Goal: Task Accomplishment & Management: Complete application form

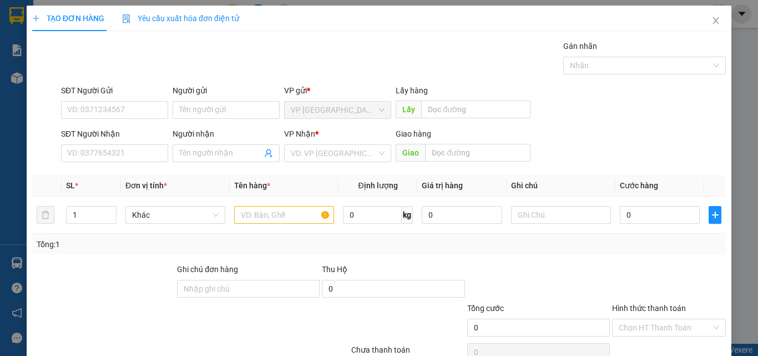
scroll to position [33, 0]
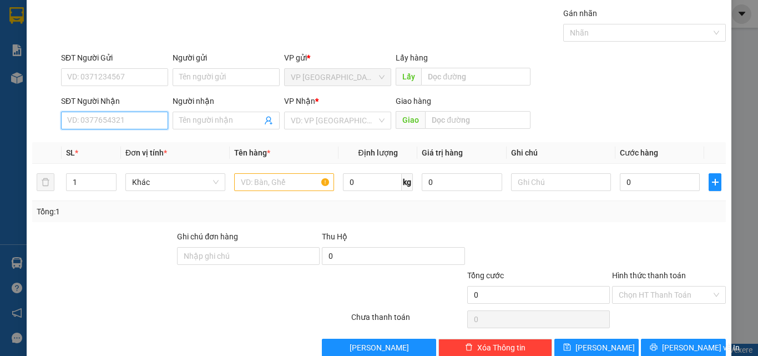
click at [95, 122] on input "SĐT Người Nhận" at bounding box center [114, 121] width 107 height 18
click at [97, 124] on input "SĐT Người Nhận" at bounding box center [114, 121] width 107 height 18
type input "0932526726"
click at [226, 121] on input "Người nhận" at bounding box center [220, 120] width 83 height 12
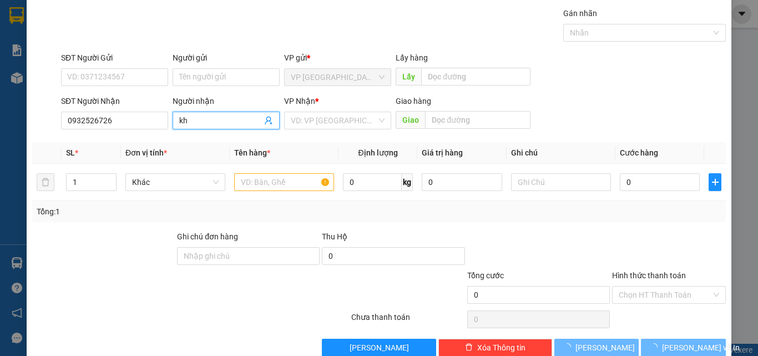
type input "k"
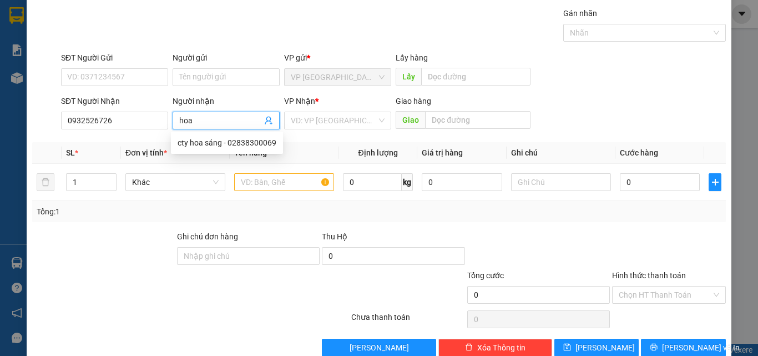
type input "hoa"
drag, startPoint x: 323, startPoint y: 129, endPoint x: 320, endPoint y: 124, distance: 6.5
click at [321, 125] on div "VP Nhận * VD: VP [GEOGRAPHIC_DATA]" at bounding box center [337, 114] width 107 height 39
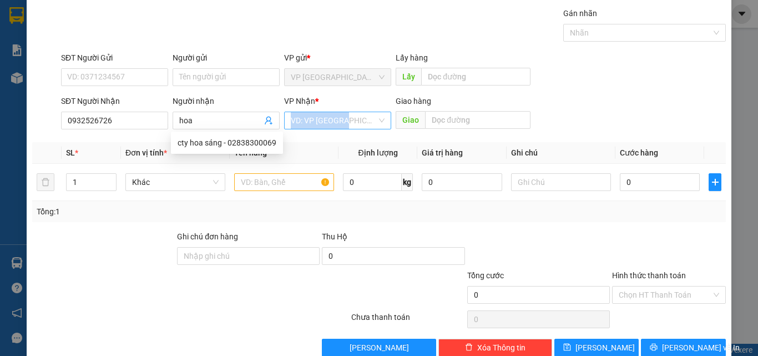
click at [320, 124] on input "search" at bounding box center [334, 120] width 86 height 17
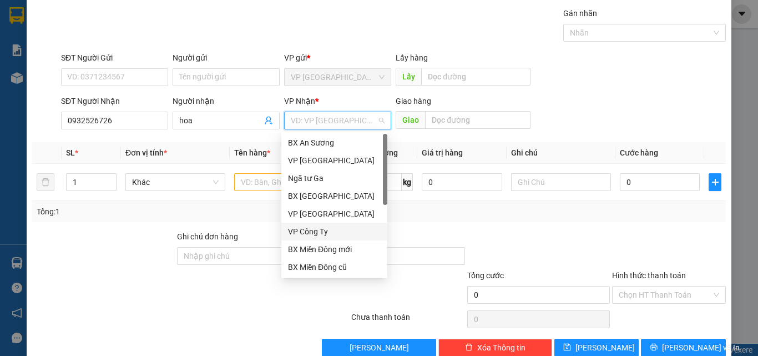
click at [323, 230] on div "VP Công Ty" at bounding box center [334, 231] width 93 height 12
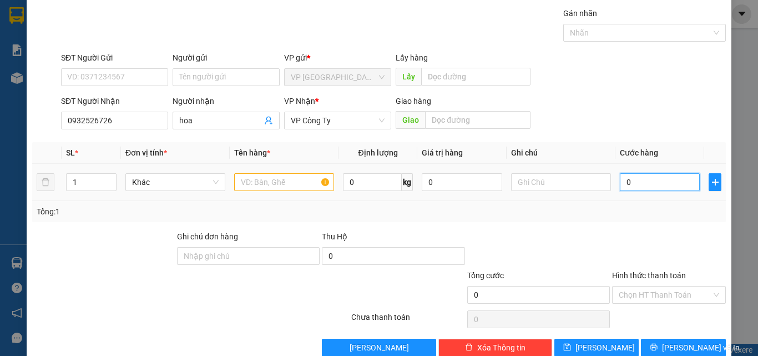
click at [628, 185] on input "0" at bounding box center [660, 182] width 80 height 18
type input "3"
type input "30"
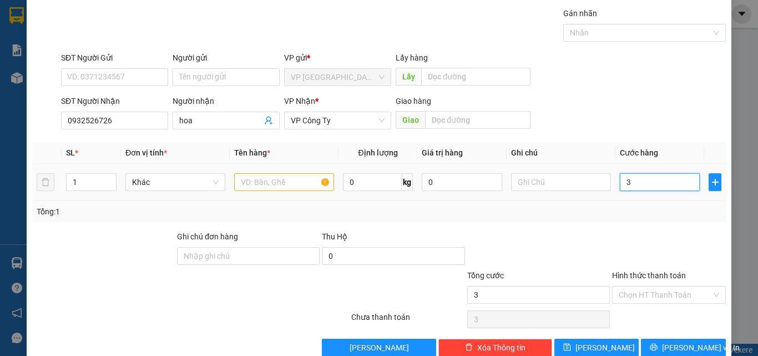
type input "30"
type input "300"
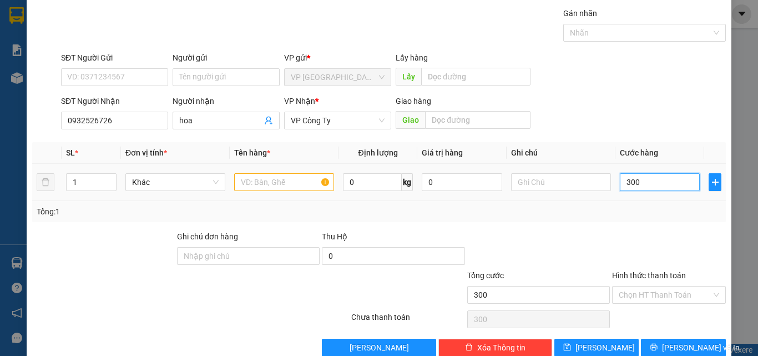
type input "3.000"
type input "30.000"
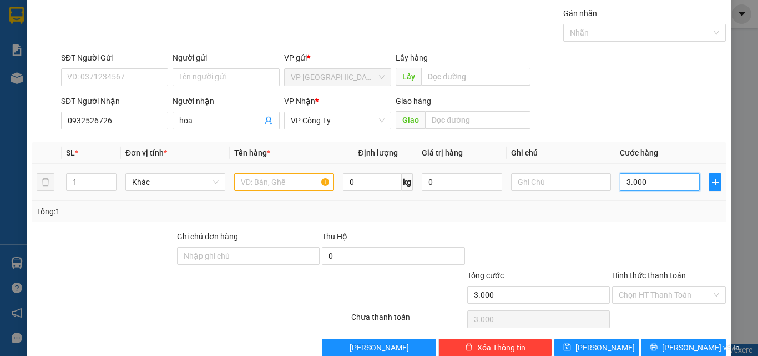
type input "30.000"
type input "300.000"
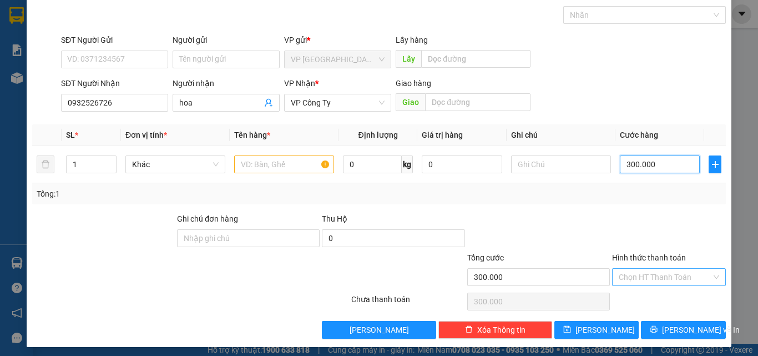
scroll to position [55, 0]
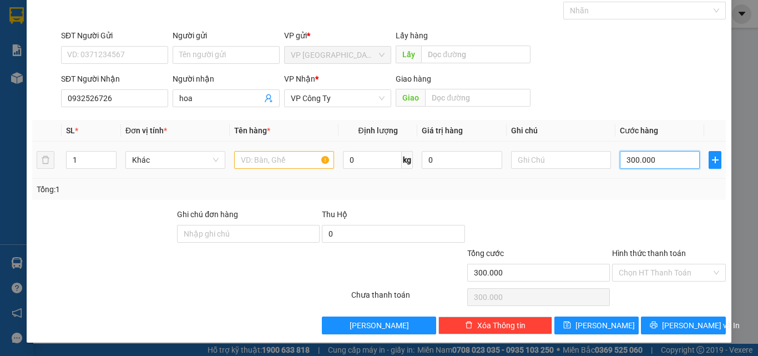
type input "300.000"
click at [300, 154] on input "text" at bounding box center [284, 160] width 100 height 18
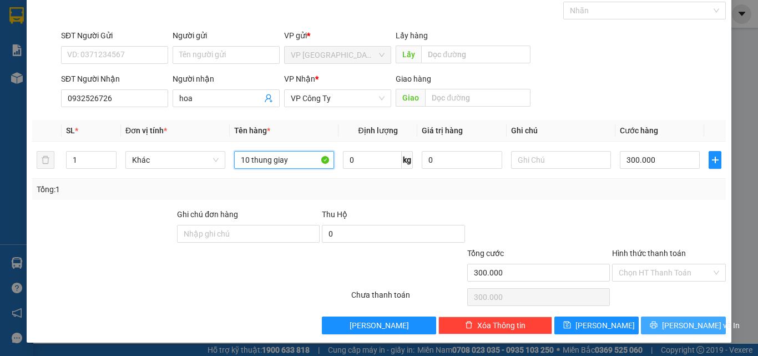
type input "10 thung giay"
click at [680, 325] on span "[PERSON_NAME] và In" at bounding box center [701, 325] width 78 height 12
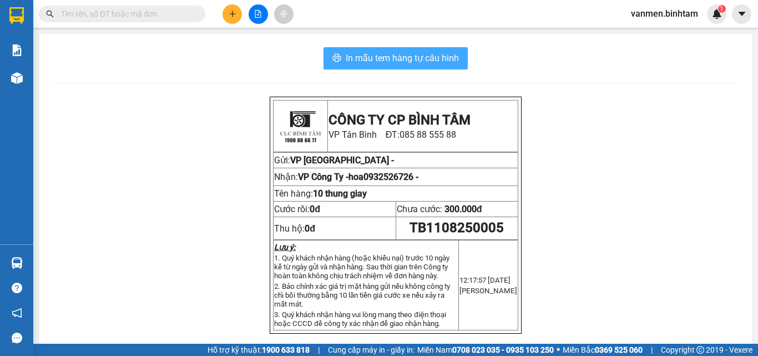
click at [403, 59] on span "In mẫu tem hàng tự cấu hình" at bounding box center [402, 58] width 113 height 14
click at [407, 57] on span "In mẫu tem hàng tự cấu hình" at bounding box center [402, 58] width 113 height 14
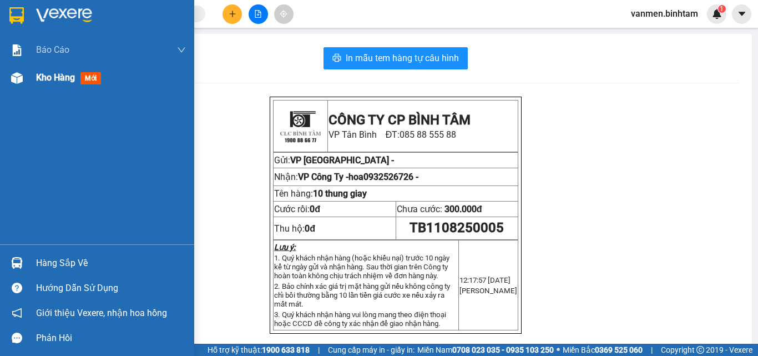
click at [14, 78] on img at bounding box center [17, 78] width 12 height 12
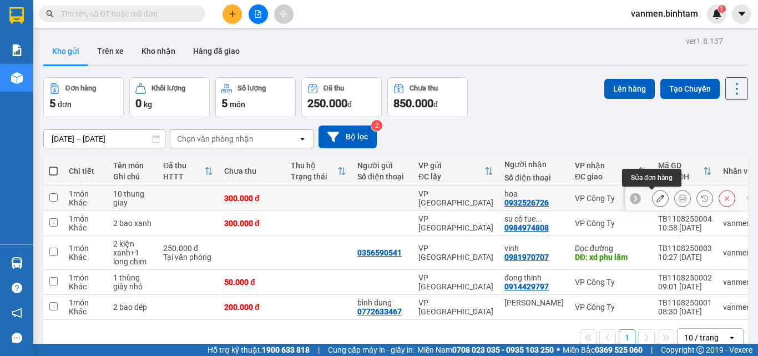
click at [656, 200] on icon at bounding box center [660, 198] width 8 height 8
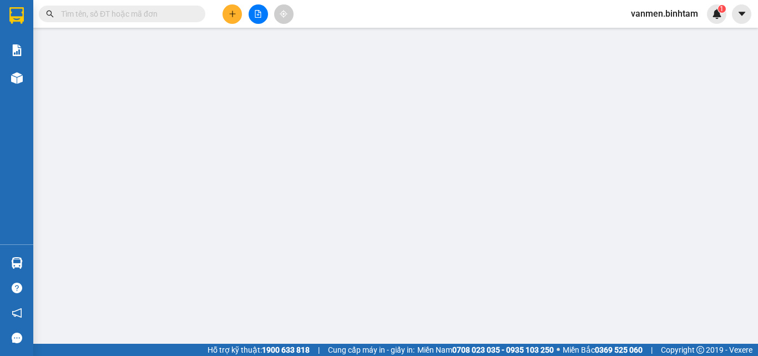
type input "0932526726"
type input "hoa"
type input "300.000"
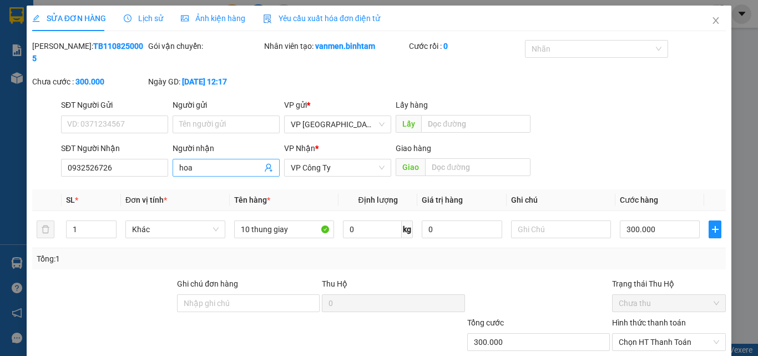
click at [174, 159] on span "hoa" at bounding box center [226, 168] width 107 height 18
click at [216, 161] on input "hoa" at bounding box center [220, 167] width 83 height 12
type input "h"
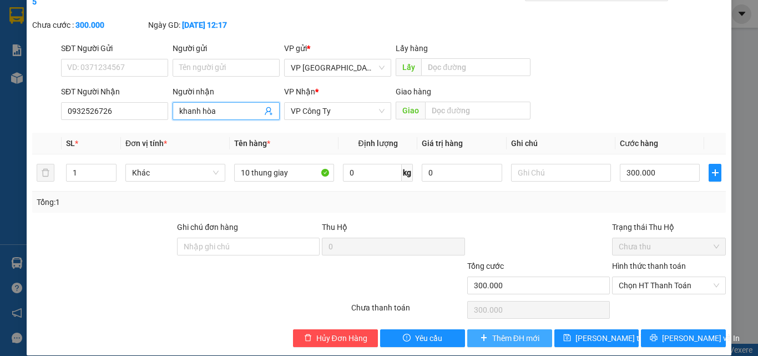
scroll to position [57, 0]
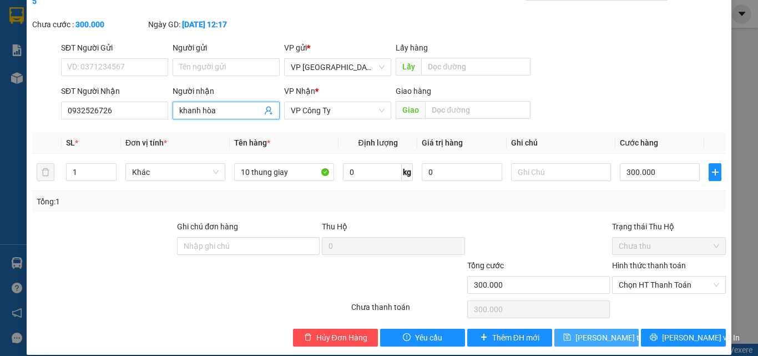
type input "khanh hòa"
click at [588, 331] on span "[PERSON_NAME] thay đổi" at bounding box center [619, 337] width 89 height 12
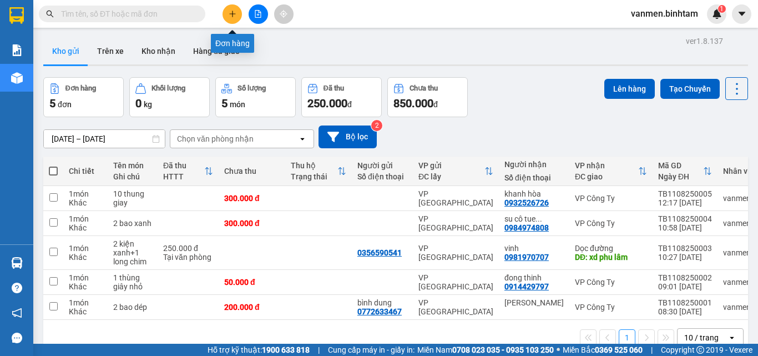
click at [229, 11] on icon "plus" at bounding box center [233, 14] width 8 height 8
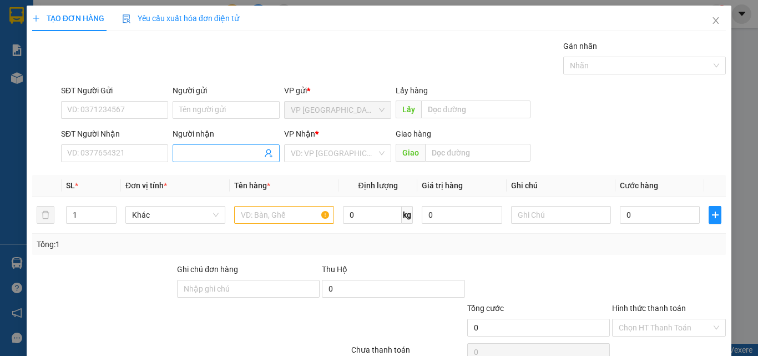
click at [200, 148] on input "Người nhận" at bounding box center [220, 153] width 83 height 12
type input "minh hien chị"
click at [326, 141] on div "VP Nhận *" at bounding box center [337, 136] width 107 height 17
click at [318, 158] on input "search" at bounding box center [334, 153] width 86 height 17
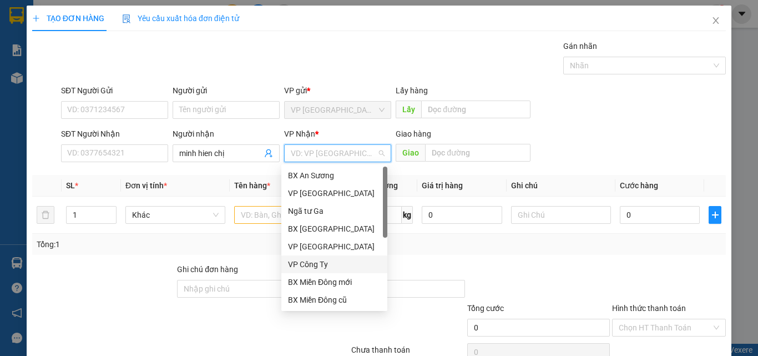
click at [301, 262] on div "VP Công Ty" at bounding box center [334, 264] width 93 height 12
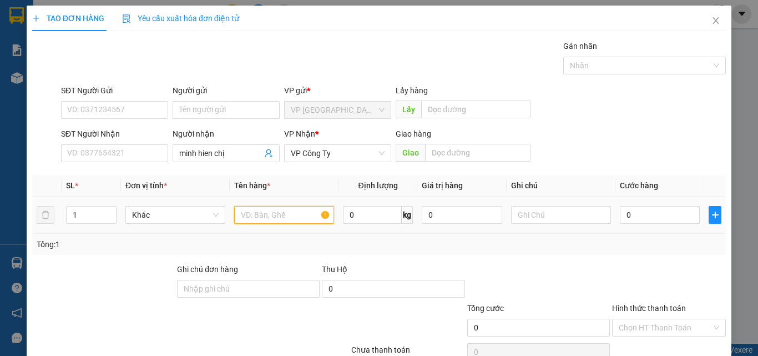
click at [261, 206] on input "text" at bounding box center [284, 215] width 100 height 18
type input "2 bao dép"
click at [634, 214] on input "0" at bounding box center [660, 215] width 80 height 18
type input "2"
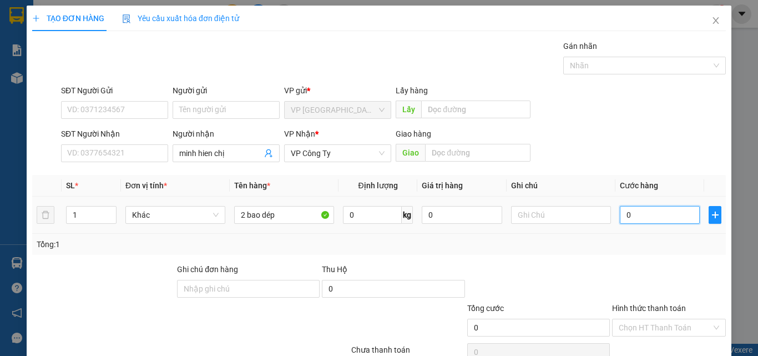
type input "2"
type input "20"
type input "200"
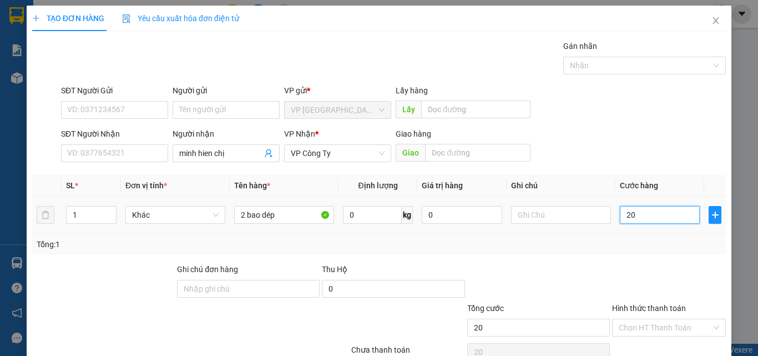
type input "200"
type input "2.000"
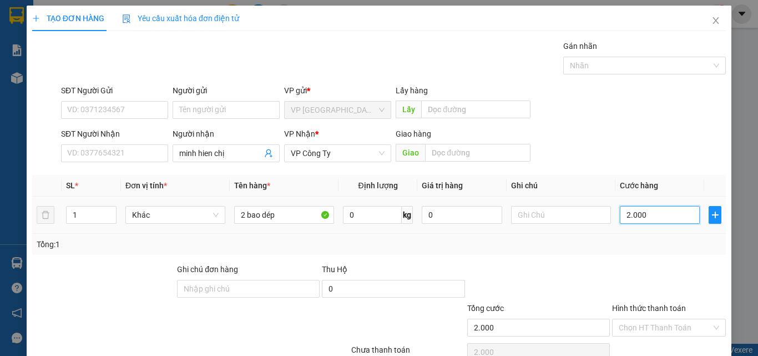
type input "20.000"
type input "200.000"
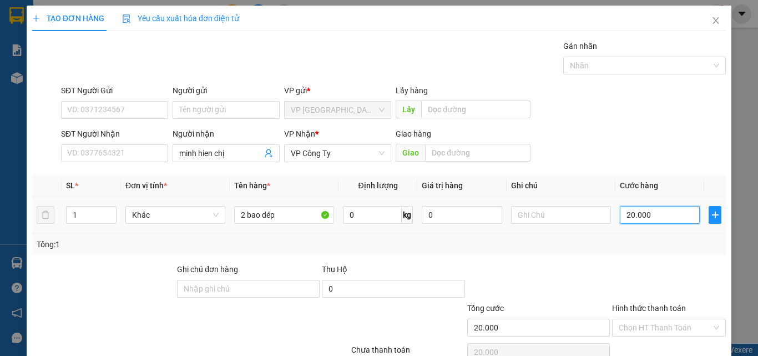
type input "200.000"
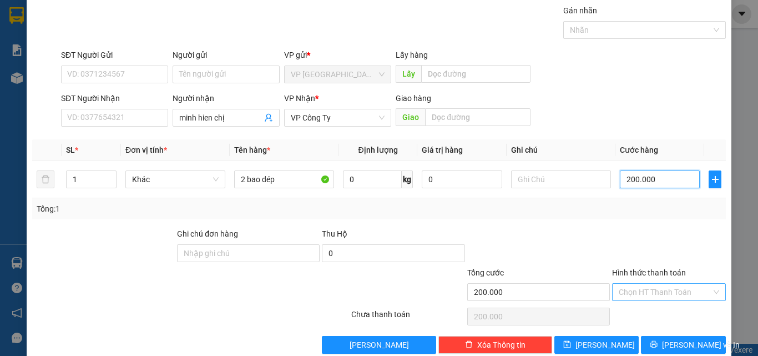
scroll to position [55, 0]
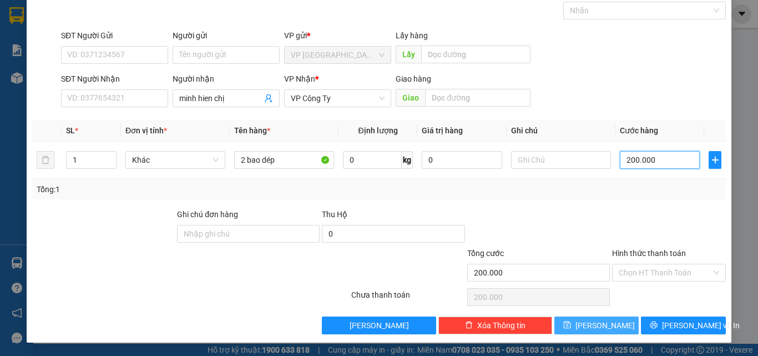
type input "200.000"
click at [598, 330] on span "[PERSON_NAME]" at bounding box center [604, 325] width 59 height 12
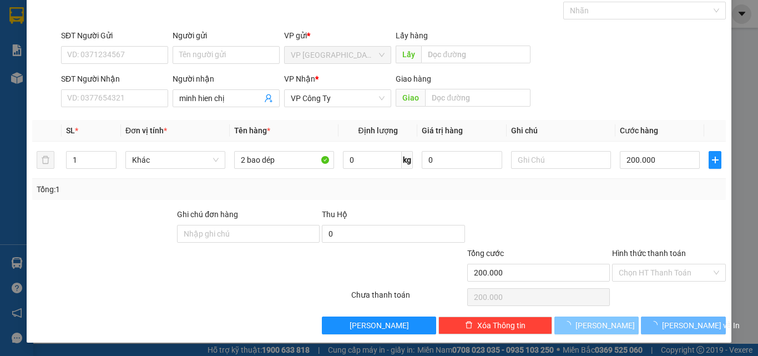
type input "0"
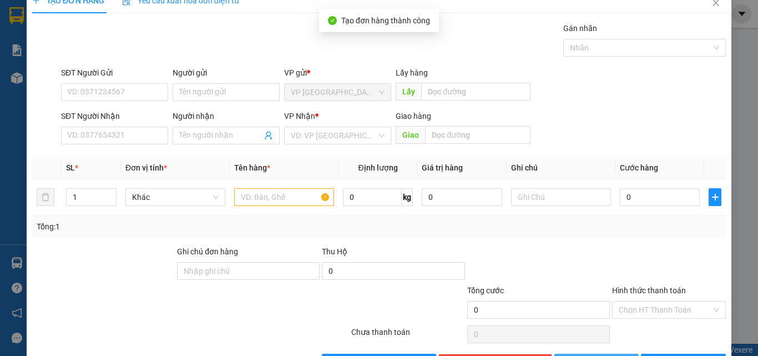
scroll to position [0, 0]
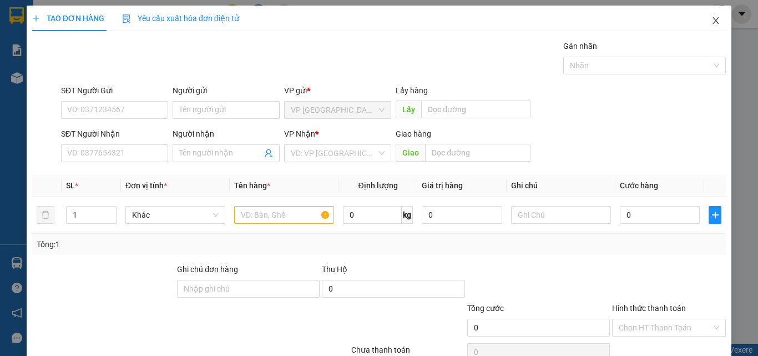
click at [711, 20] on icon "close" at bounding box center [715, 20] width 9 height 9
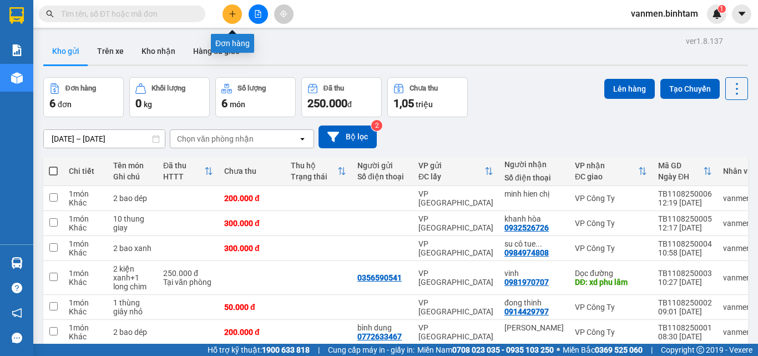
click at [230, 17] on icon "plus" at bounding box center [233, 14] width 8 height 8
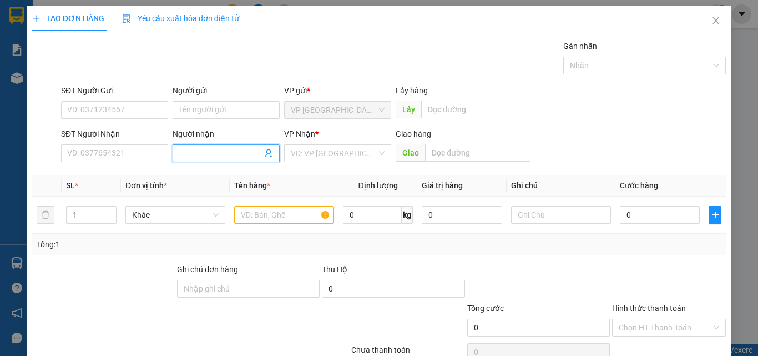
click at [199, 156] on input "Người nhận" at bounding box center [220, 153] width 83 height 12
type input "tuấn sat"
click at [337, 154] on input "search" at bounding box center [334, 153] width 86 height 17
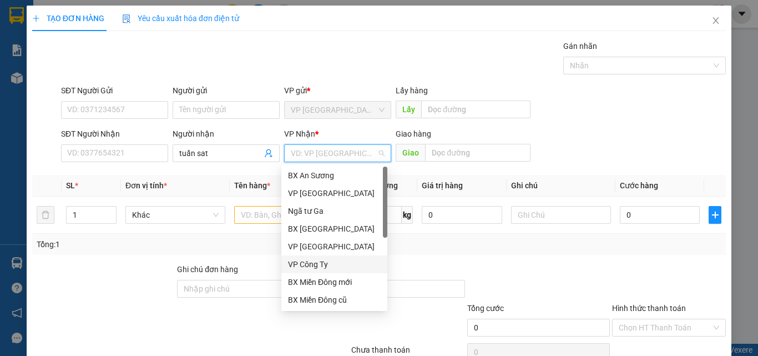
click at [323, 267] on div "VP Công Ty" at bounding box center [334, 264] width 93 height 12
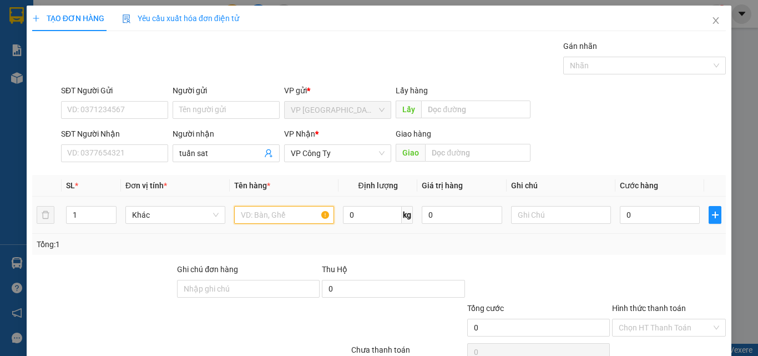
click at [252, 213] on input "text" at bounding box center [284, 215] width 100 height 18
type input "1 thùng giay"
type input "7"
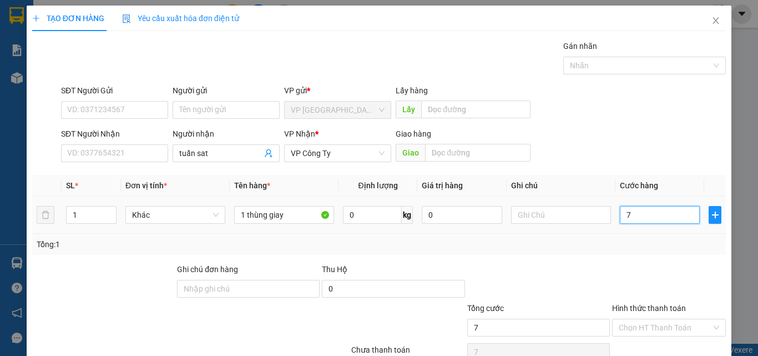
type input "70"
type input "700"
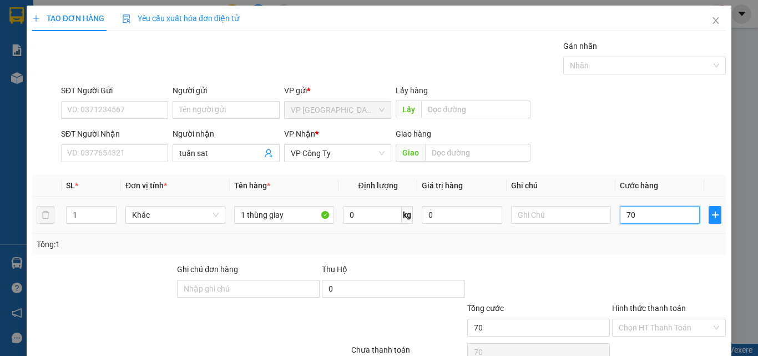
type input "700"
type input "7.000"
type input "70.000"
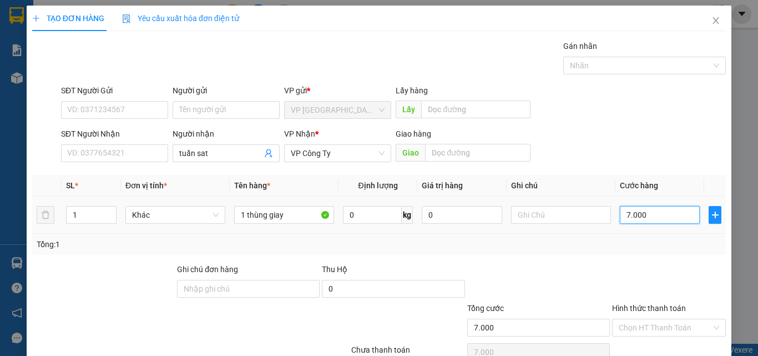
type input "70.000"
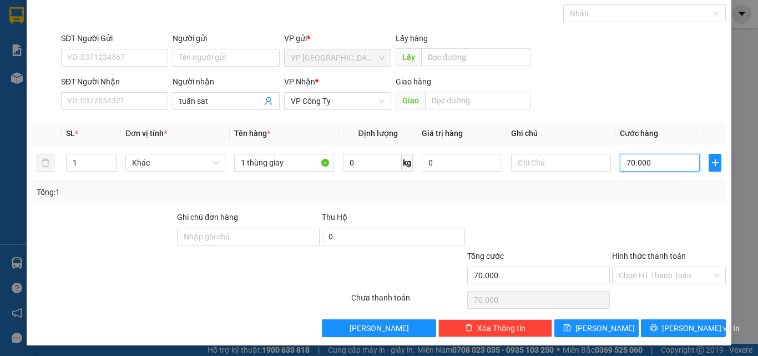
scroll to position [55, 0]
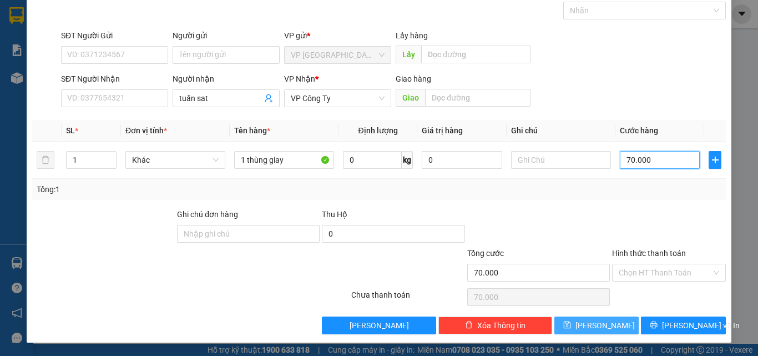
type input "70.000"
click at [570, 328] on icon "save" at bounding box center [566, 324] width 7 height 7
type input "0"
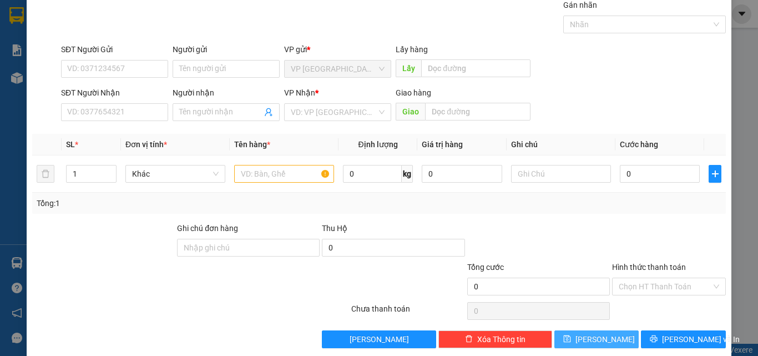
scroll to position [0, 0]
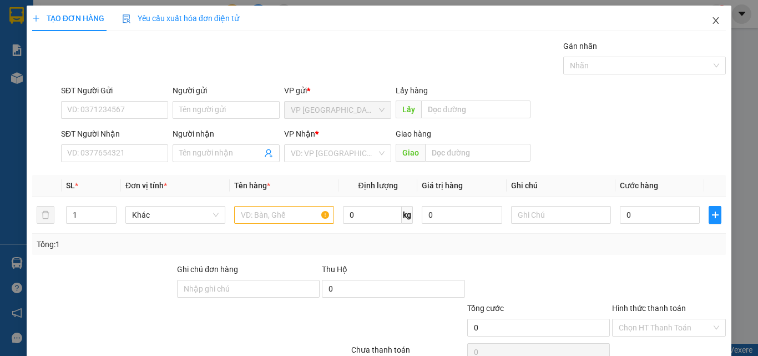
click at [711, 22] on icon "close" at bounding box center [715, 20] width 9 height 9
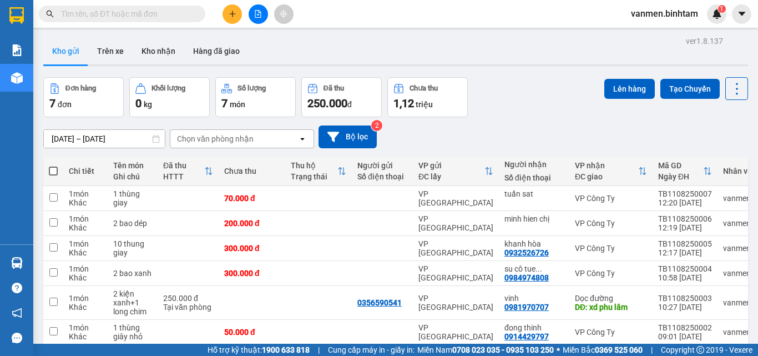
click at [55, 174] on span at bounding box center [53, 170] width 9 height 9
click at [53, 165] on input "checkbox" at bounding box center [53, 165] width 0 height 0
checkbox input "true"
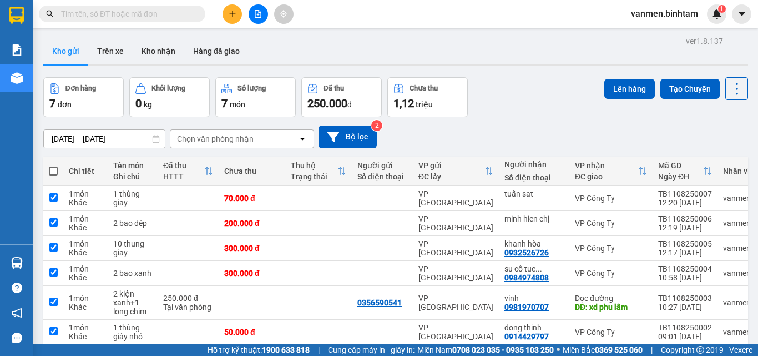
checkbox input "true"
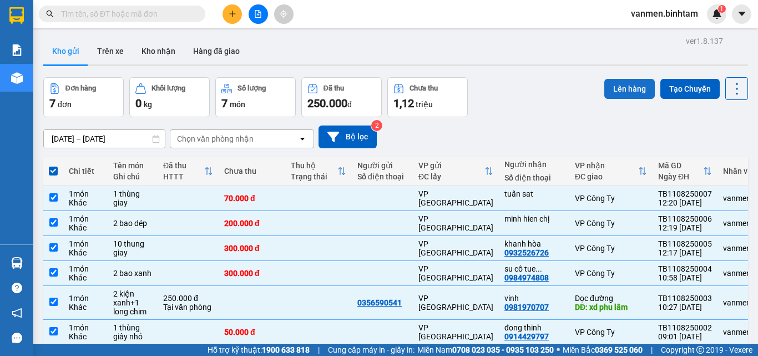
click at [628, 88] on button "Lên hàng" at bounding box center [629, 89] width 50 height 20
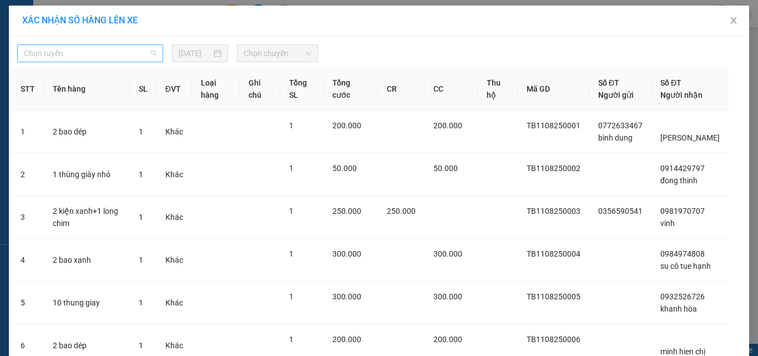
click at [87, 57] on span "Chọn tuyến" at bounding box center [90, 53] width 133 height 17
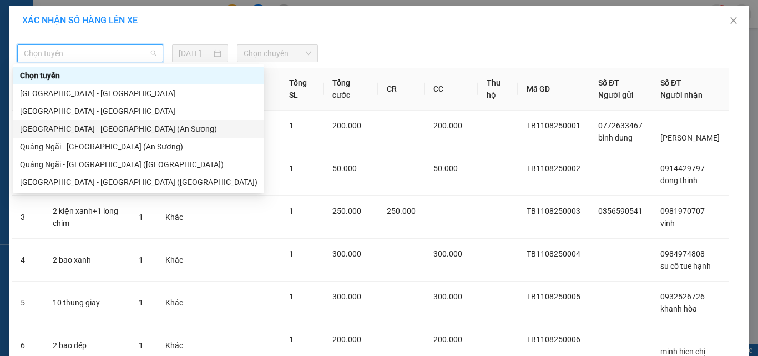
click at [83, 130] on div "[GEOGRAPHIC_DATA] - [GEOGRAPHIC_DATA] (An Sương)" at bounding box center [138, 129] width 237 height 12
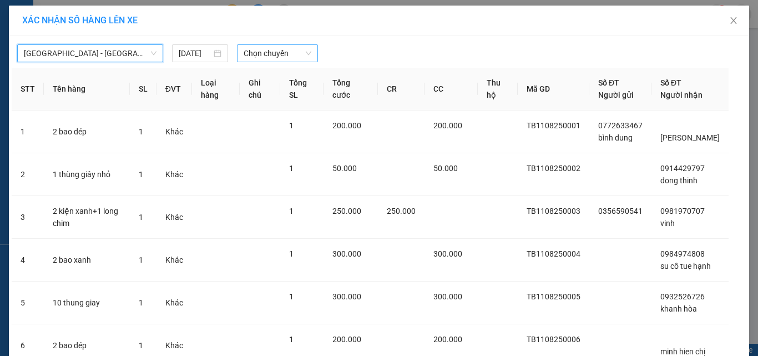
click at [256, 50] on span "Chọn chuyến" at bounding box center [278, 53] width 68 height 17
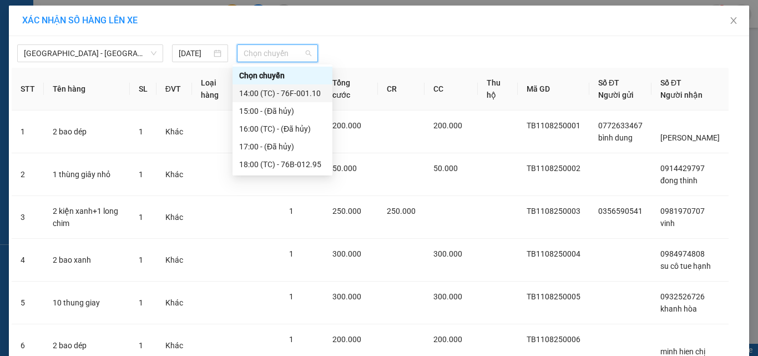
click at [264, 90] on div "14:00 (TC) - 76F-001.10" at bounding box center [282, 93] width 87 height 12
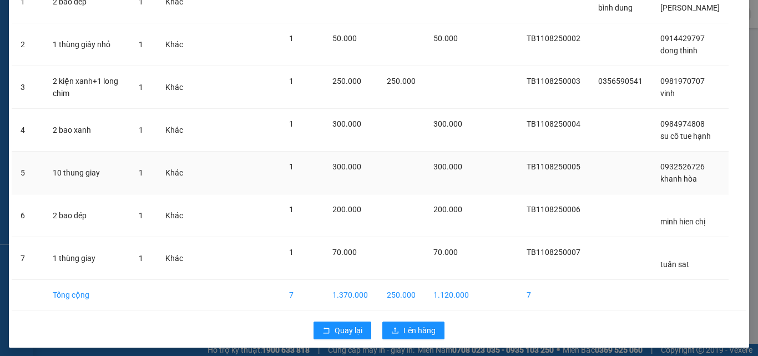
scroll to position [154, 0]
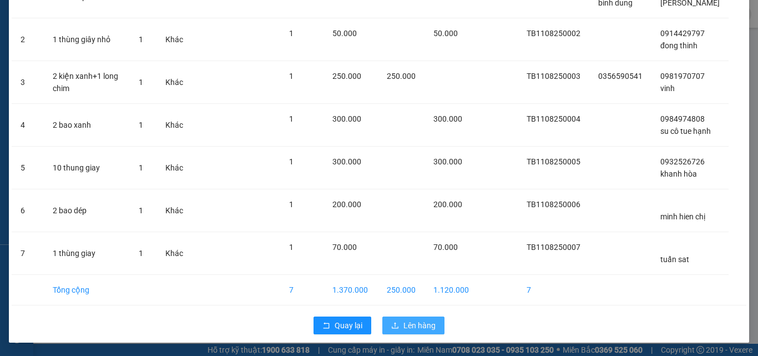
click at [399, 323] on button "Lên hàng" at bounding box center [413, 325] width 62 height 18
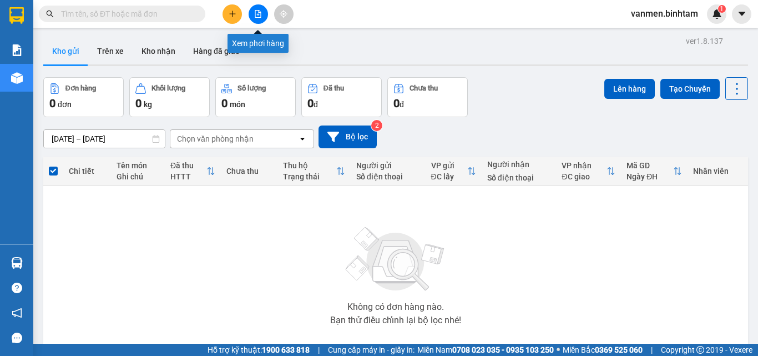
click at [260, 12] on icon "file-add" at bounding box center [258, 14] width 8 height 8
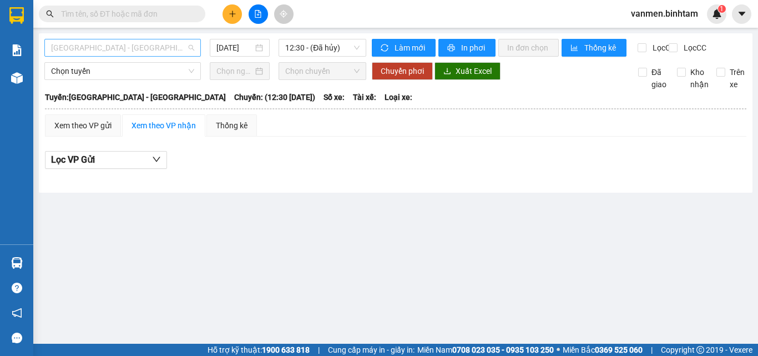
click at [163, 50] on span "[GEOGRAPHIC_DATA] - [GEOGRAPHIC_DATA]" at bounding box center [122, 47] width 143 height 17
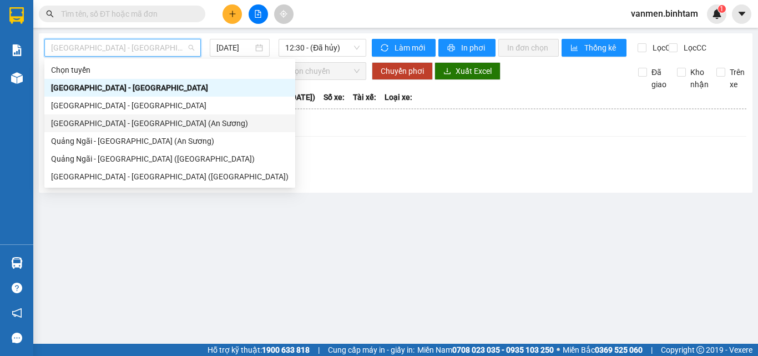
click at [145, 122] on div "[GEOGRAPHIC_DATA] - [GEOGRAPHIC_DATA] (An Sương)" at bounding box center [169, 123] width 237 height 12
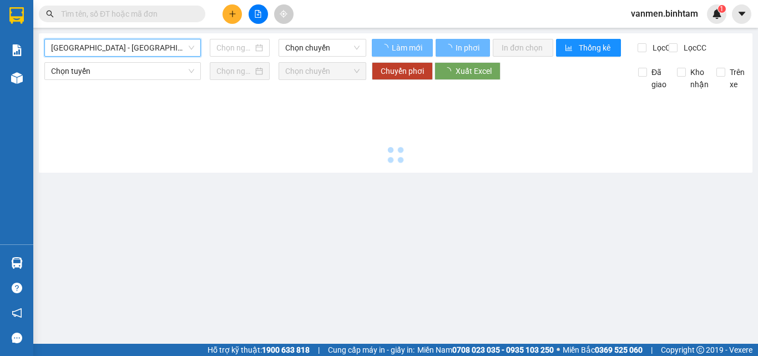
type input "[DATE]"
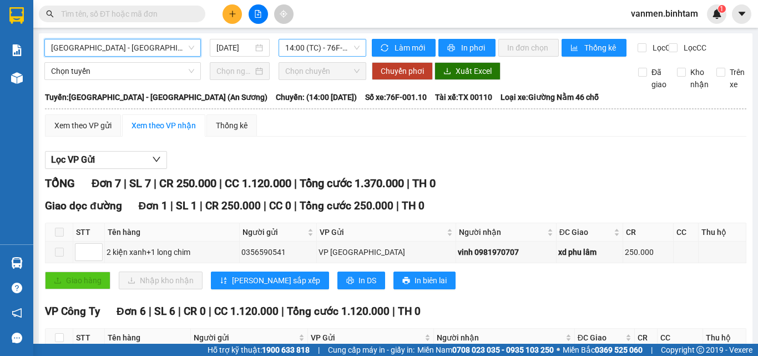
click at [294, 52] on span "14:00 (TC) - 76F-001.10" at bounding box center [322, 47] width 74 height 17
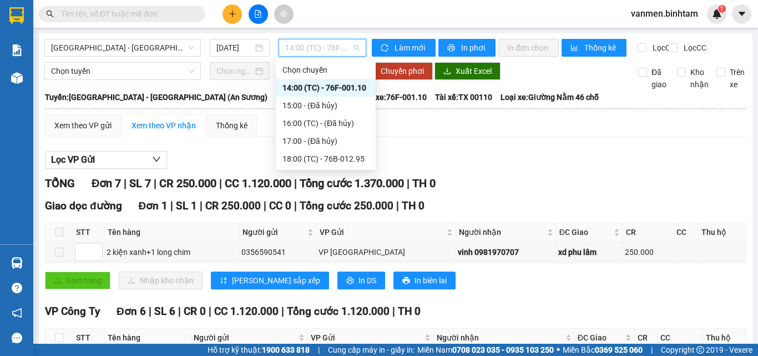
click at [310, 84] on div "14:00 (TC) - 76F-001.10" at bounding box center [325, 88] width 87 height 12
